Goal: Transaction & Acquisition: Purchase product/service

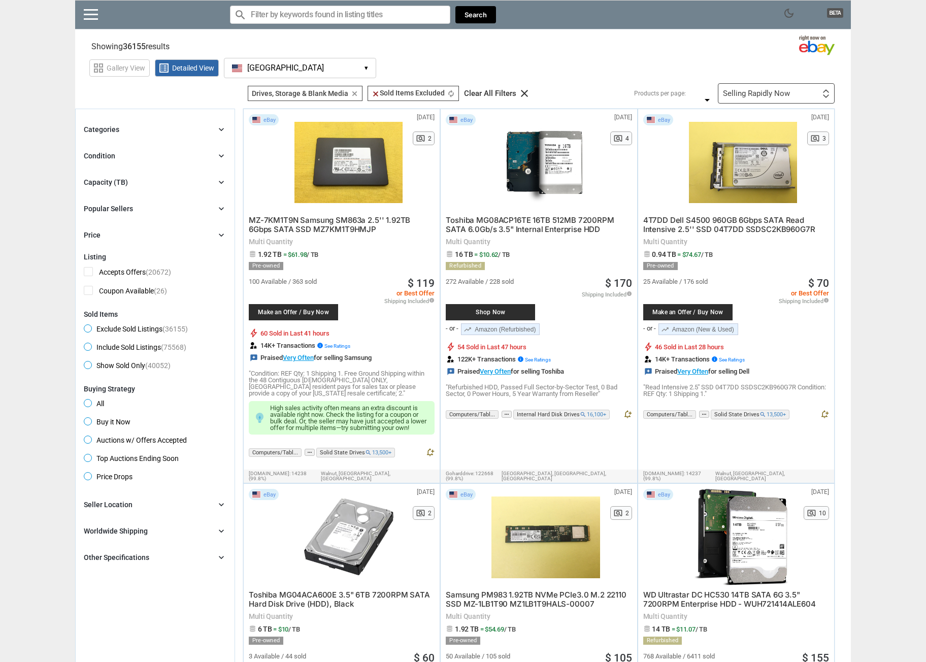
click at [207, 183] on div "Capacity (TB) chevron_right" at bounding box center [155, 182] width 143 height 12
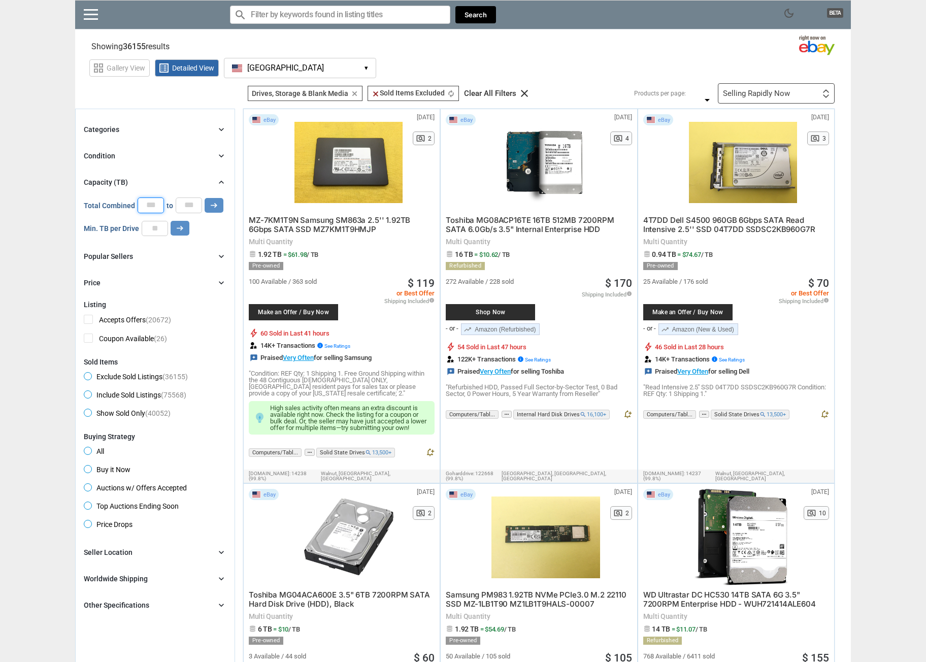
click at [149, 205] on input "*" at bounding box center [151, 205] width 26 height 15
type input "**"
drag, startPoint x: 191, startPoint y: 209, endPoint x: 183, endPoint y: 210, distance: 7.8
click at [183, 210] on input "*" at bounding box center [189, 205] width 26 height 15
type input "**"
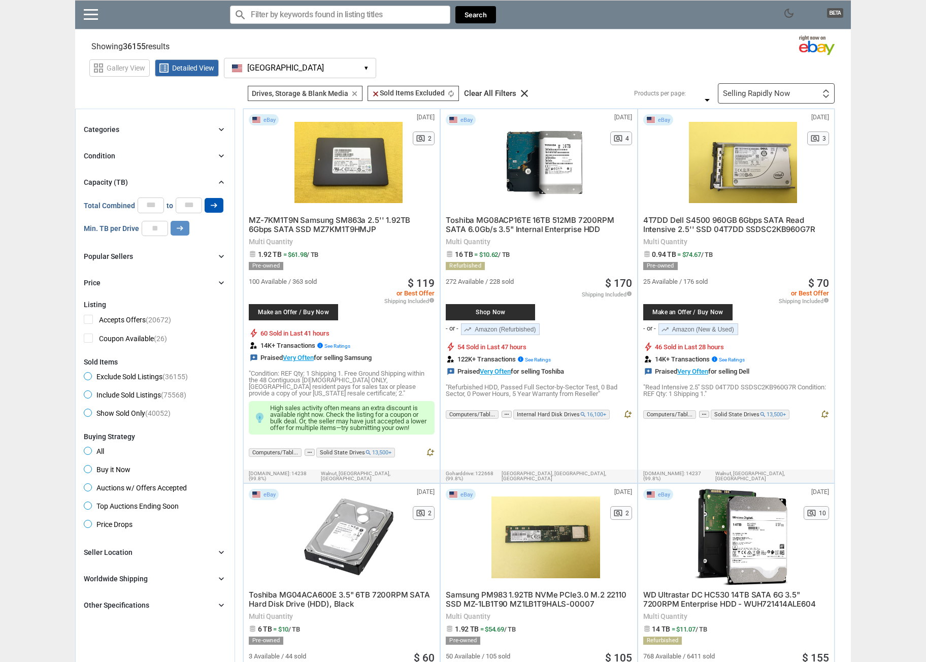
click at [211, 205] on icon "arrow_right_alt" at bounding box center [214, 206] width 10 height 10
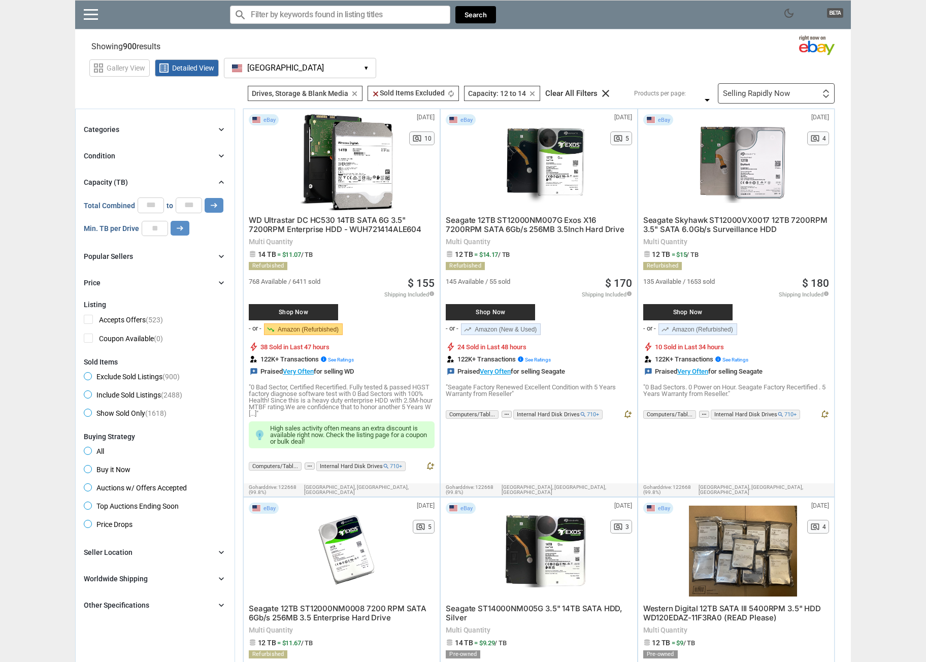
click at [826, 97] on img at bounding box center [826, 96] width 7 height 4
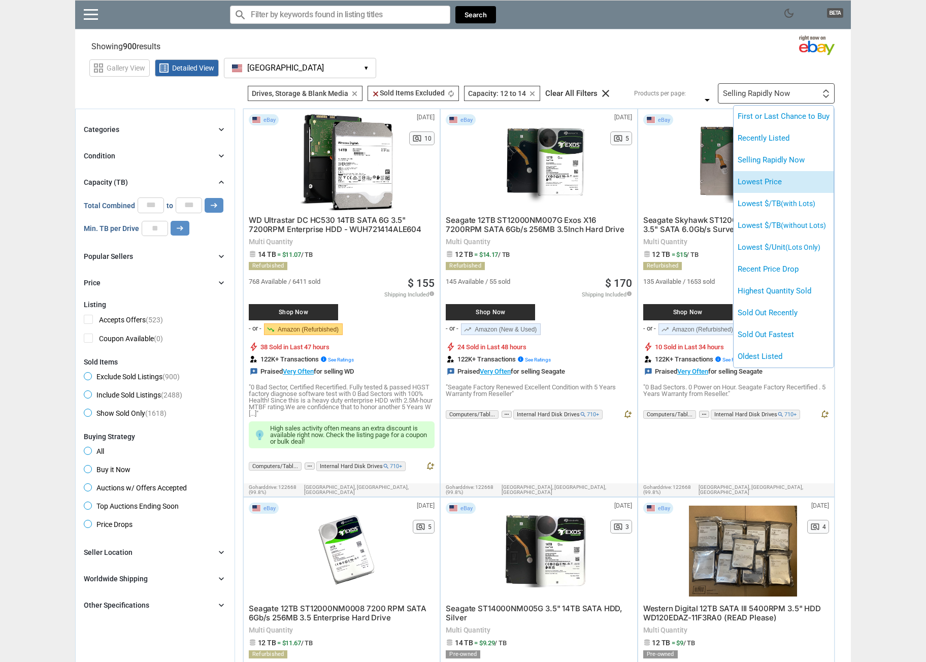
click at [787, 181] on li "Lowest Price" at bounding box center [784, 182] width 100 height 22
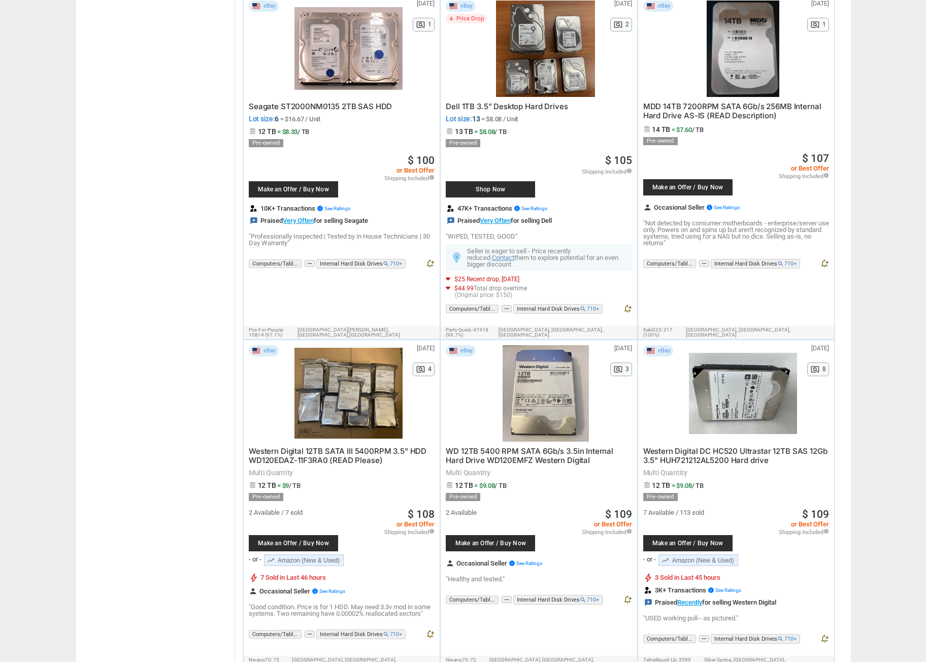
scroll to position [2844, 0]
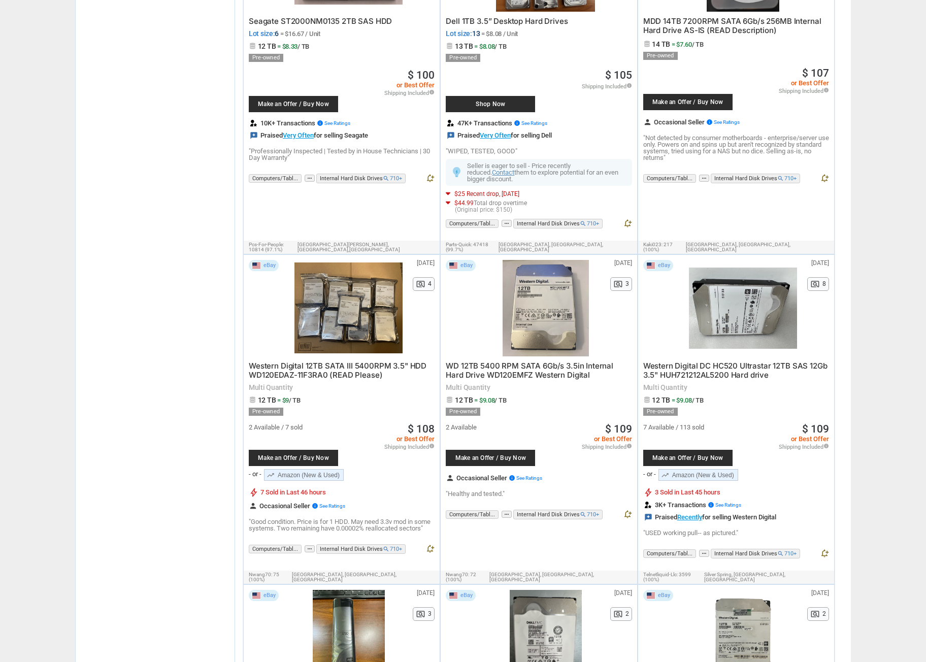
click at [346, 260] on div at bounding box center [349, 308] width 108 height 97
click at [323, 469] on link "trending_up Amazon (New & Used)" at bounding box center [304, 475] width 80 height 12
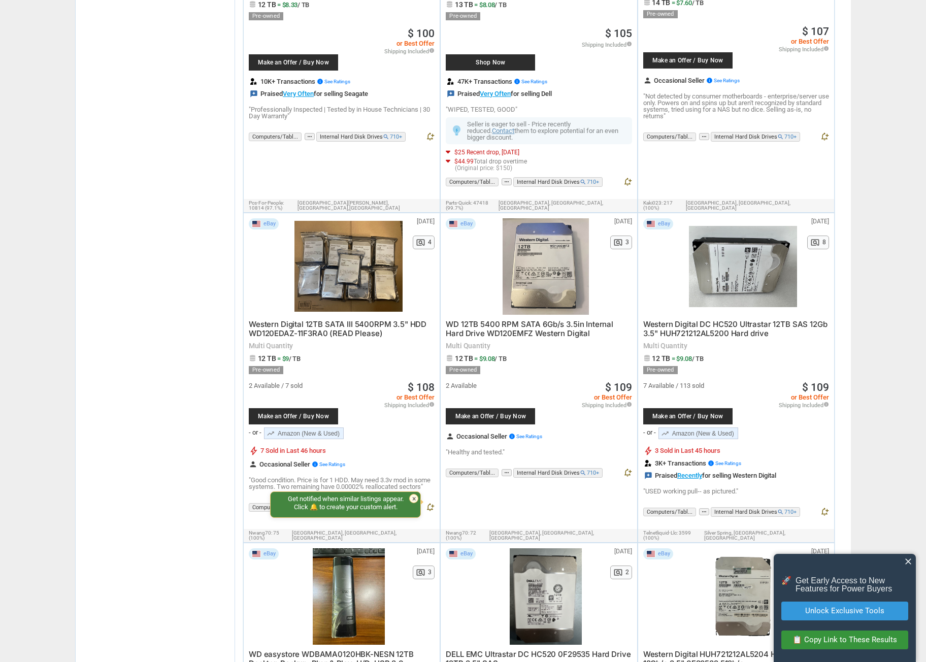
scroll to position [2895, 0]
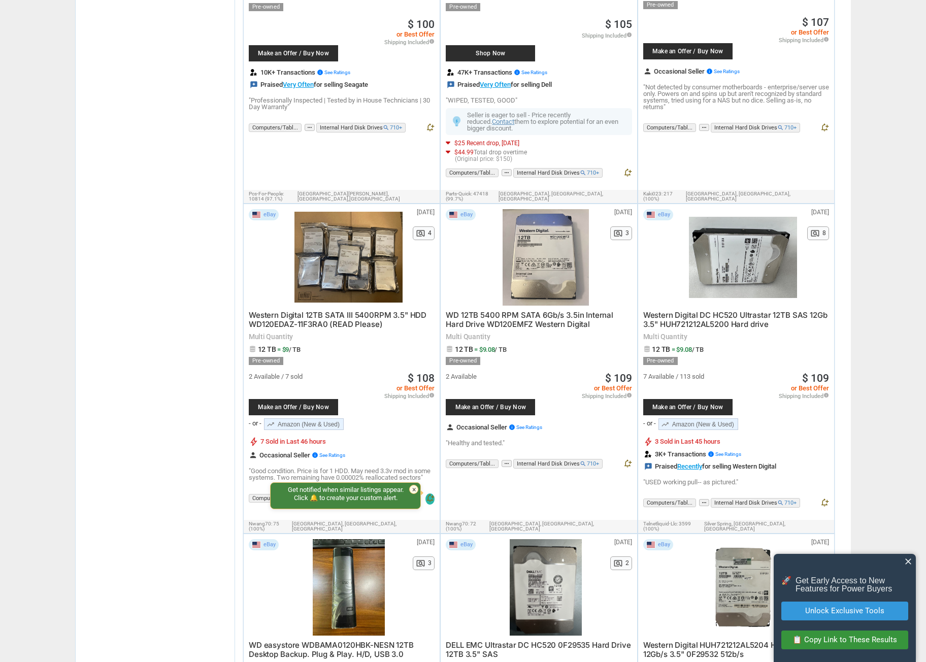
click at [409, 483] on div "Get notified when similar listings appear. Click 🔔 to create your custom alert.…" at bounding box center [345, 496] width 151 height 27
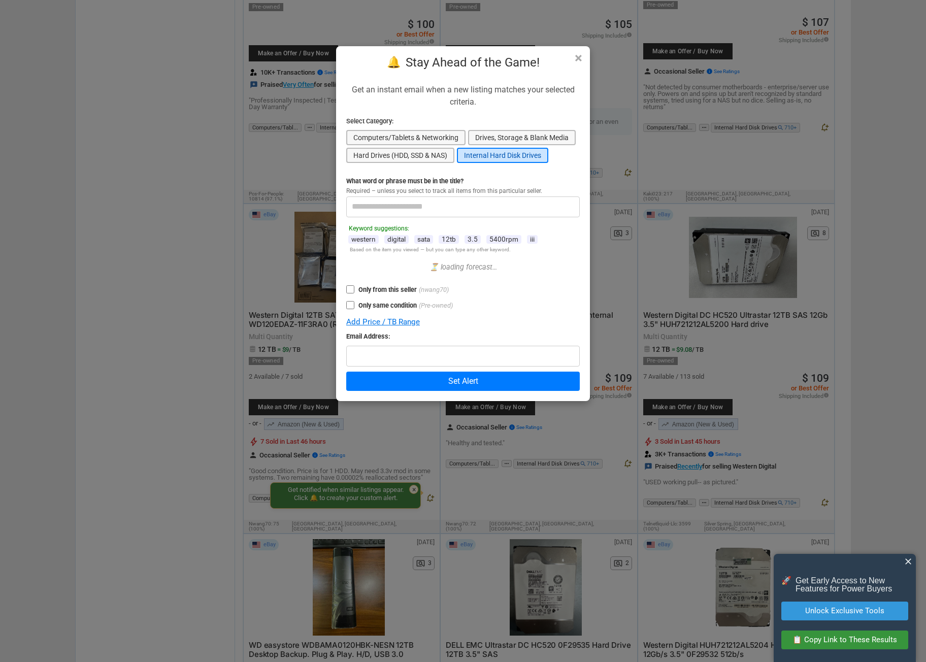
drag, startPoint x: 578, startPoint y: 60, endPoint x: 475, endPoint y: 177, distance: 155.1
click at [578, 61] on span "×" at bounding box center [579, 58] width 8 height 14
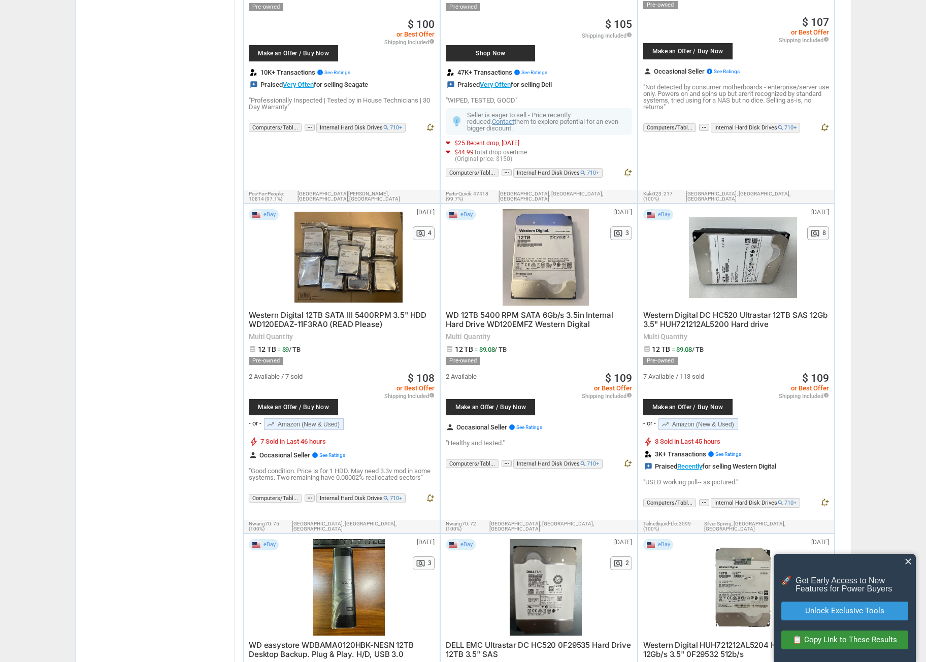
click at [578, 365] on div "2 Available Make an Offer / Buy Now $ 109 or Best Offer Shipping Included info …" at bounding box center [539, 392] width 186 height 55
click at [720, 419] on link "trending_up Amazon (New & Used)" at bounding box center [699, 425] width 80 height 12
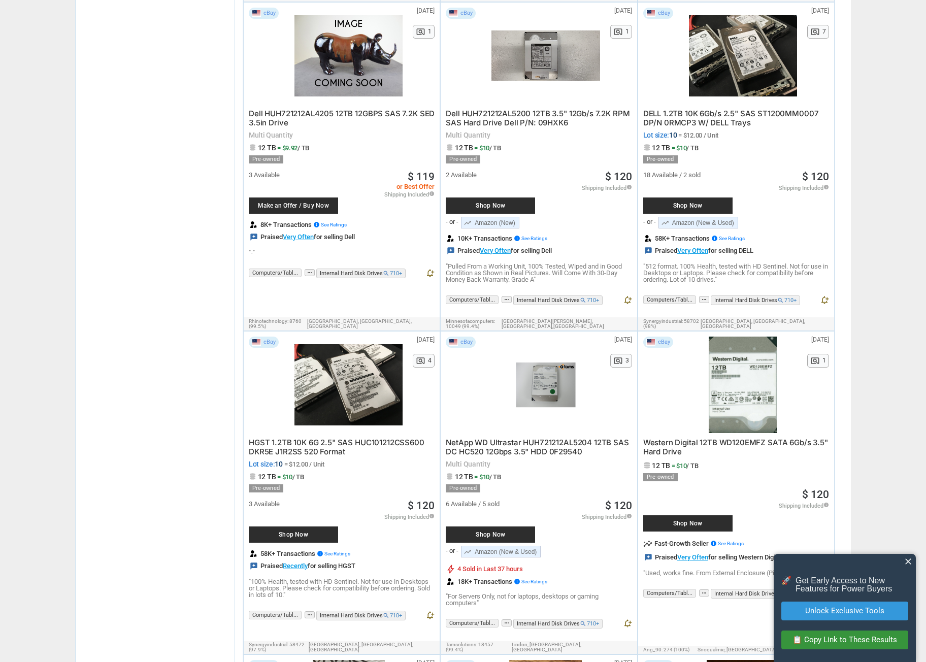
scroll to position [4063, 0]
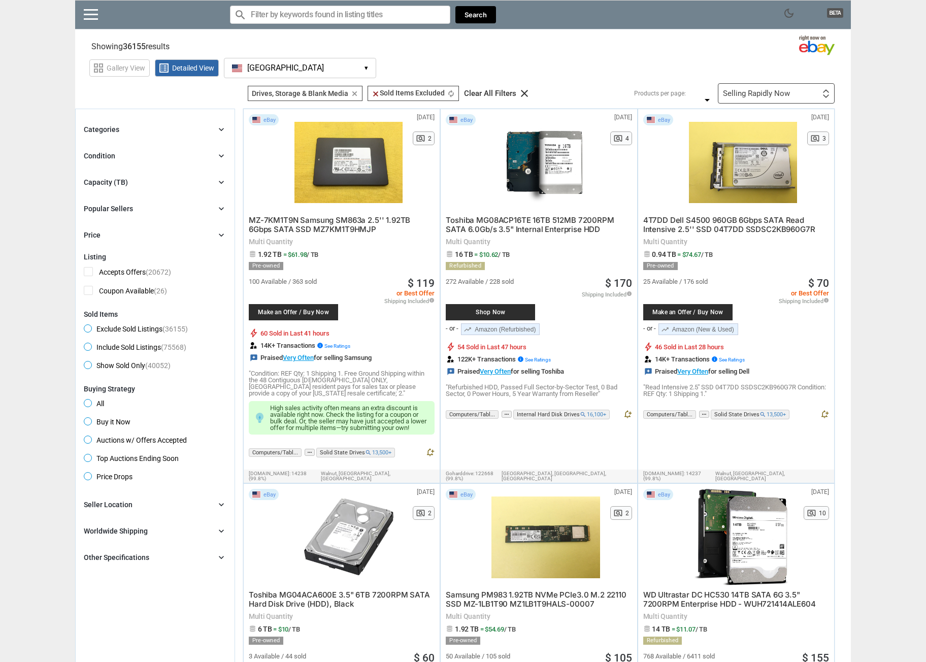
click at [526, 327] on link "trending_up Amazon (Refurbished)" at bounding box center [500, 330] width 79 height 12
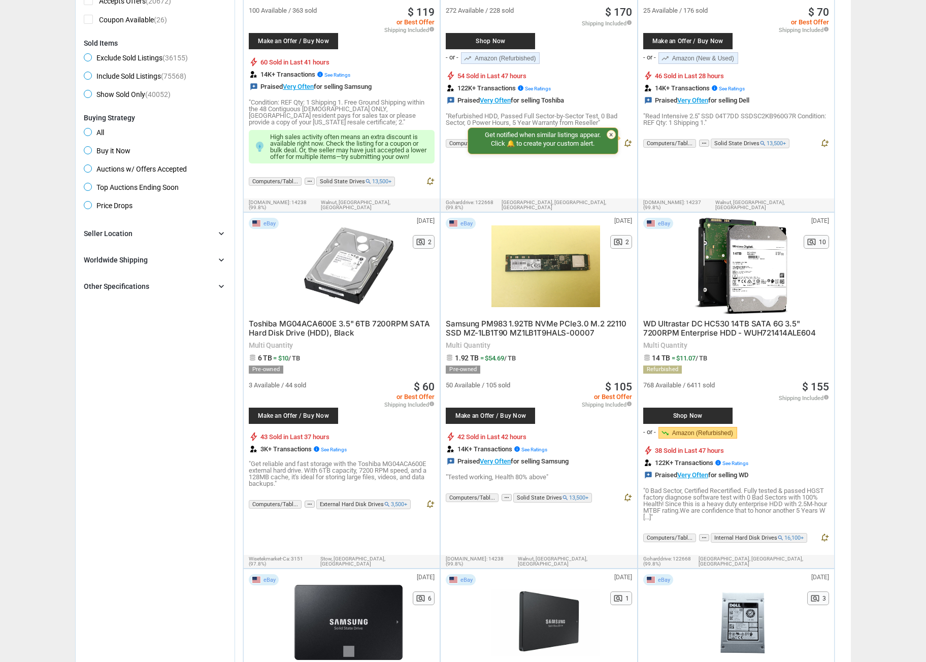
scroll to position [356, 0]
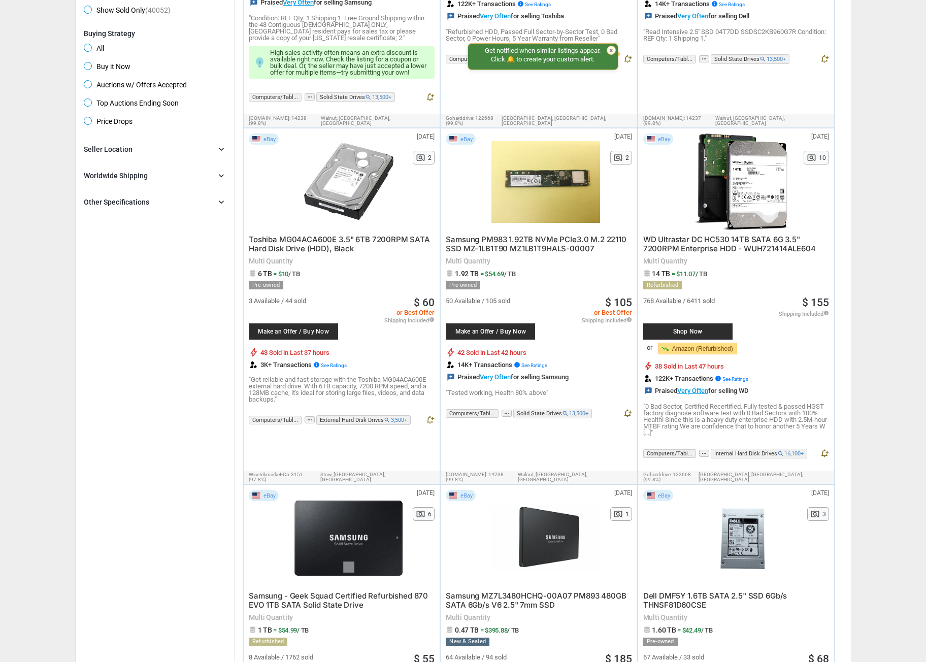
click at [714, 343] on link "trending_down Amazon (Refurbished)" at bounding box center [698, 349] width 79 height 12
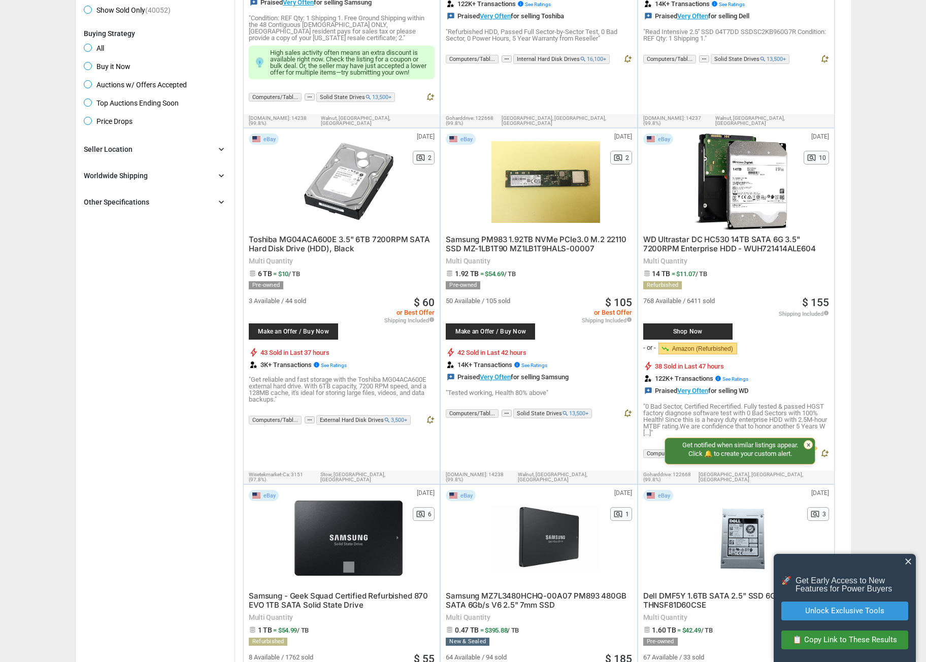
click at [690, 329] on span "Shop Now" at bounding box center [688, 332] width 79 height 6
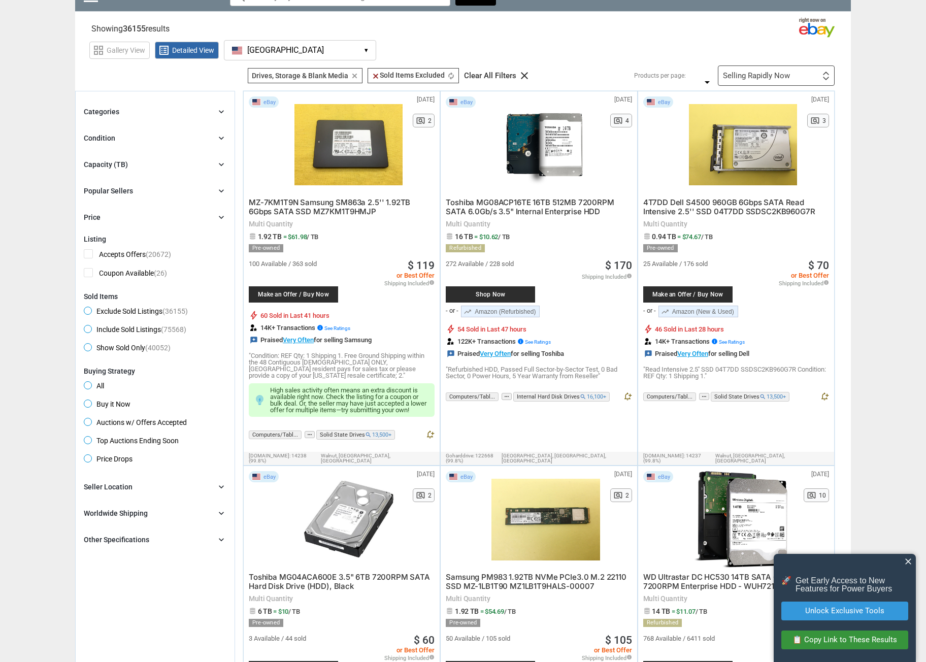
scroll to position [0, 0]
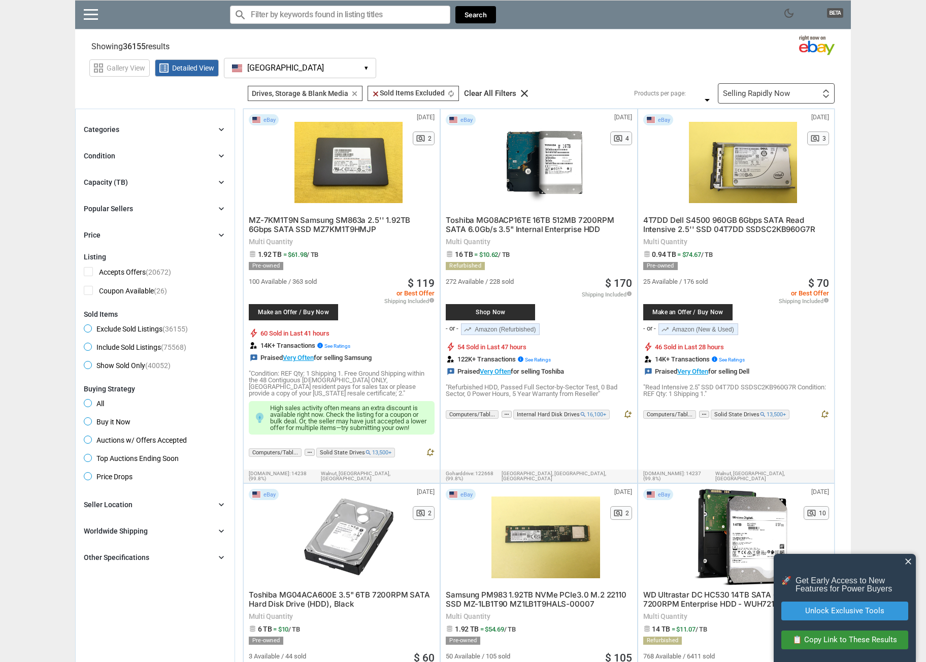
click at [909, 564] on span "close" at bounding box center [909, 562] width 10 height 10
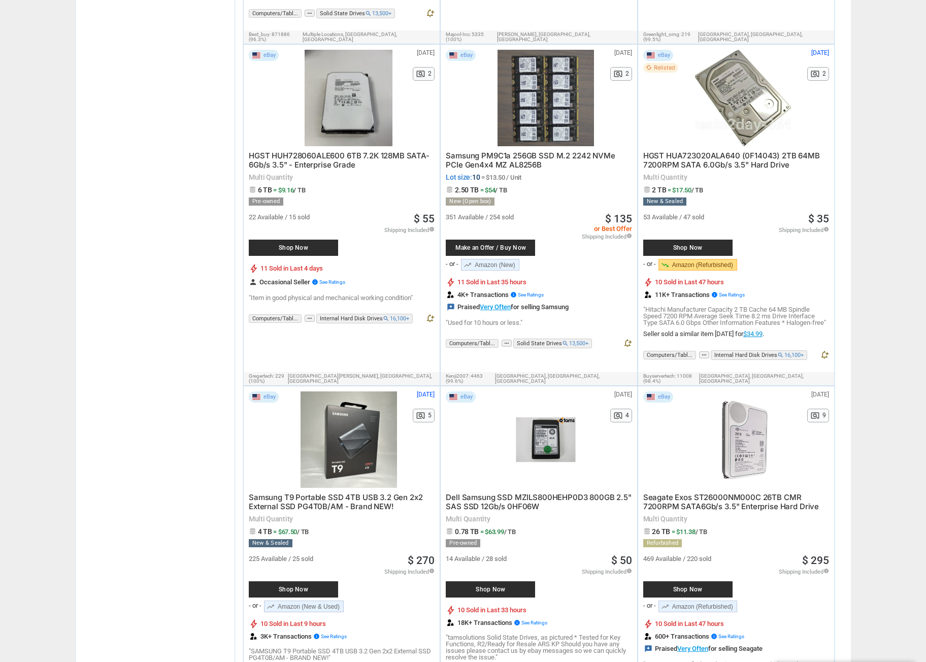
scroll to position [3301, 0]
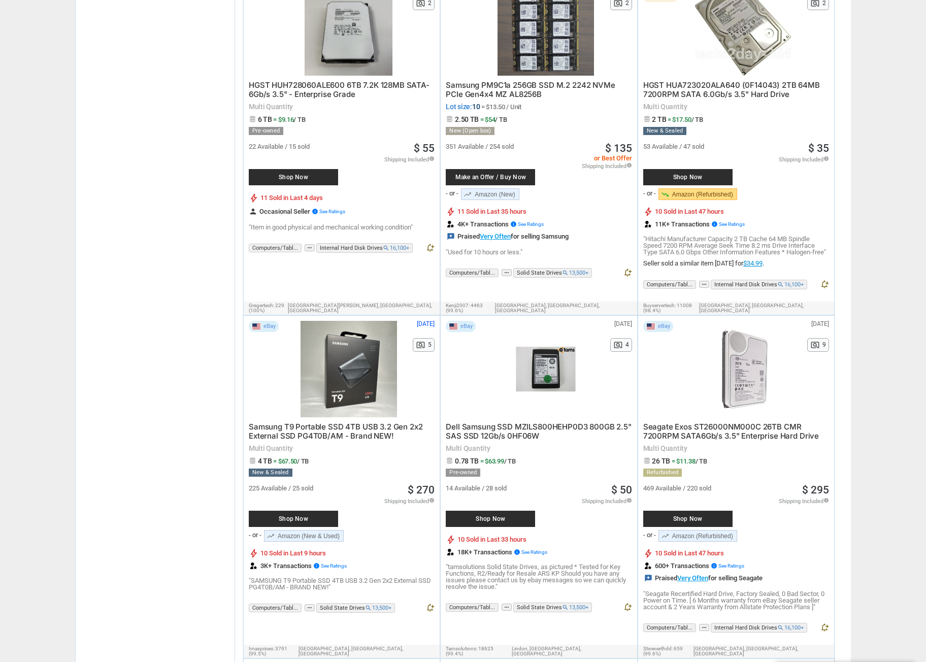
click at [731, 530] on link "trending_up Amazon (Refurbished)" at bounding box center [698, 536] width 79 height 12
